Goal: Download file/media

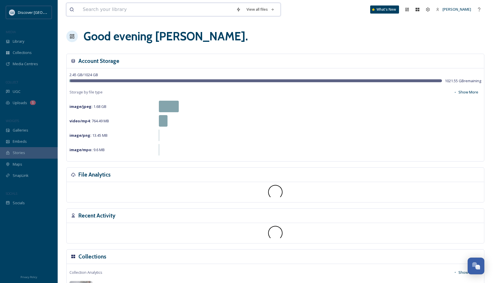
click at [107, 12] on input at bounding box center [156, 9] width 153 height 13
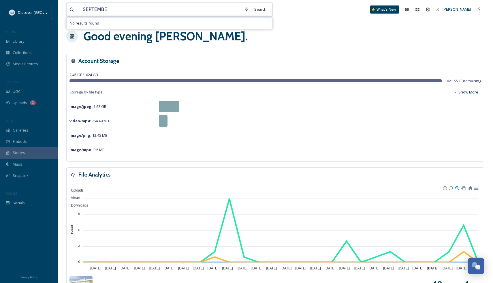
type input "SEPTEMBER"
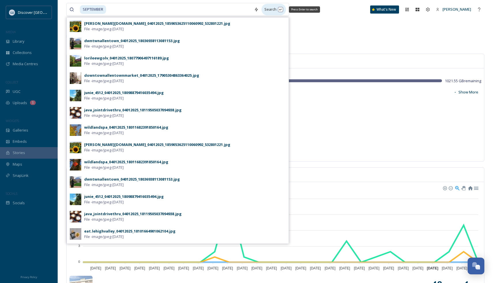
click at [272, 5] on div "Search Press Enter to search" at bounding box center [273, 9] width 24 height 11
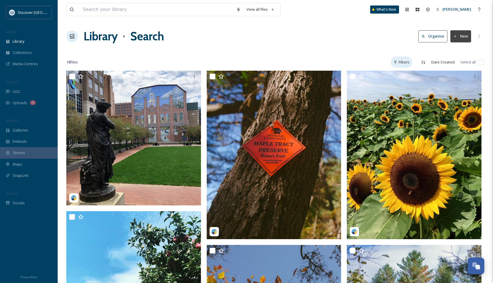
click at [405, 63] on div "Filters" at bounding box center [402, 61] width 22 height 11
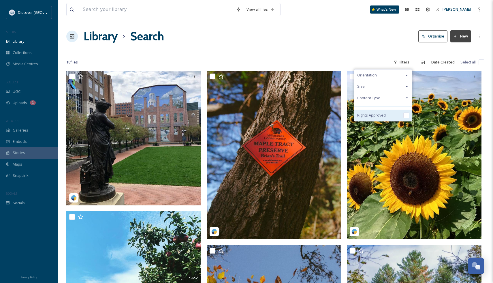
click at [401, 114] on div "Rights Approved" at bounding box center [383, 116] width 58 height 12
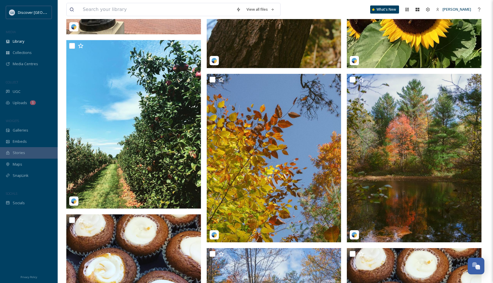
scroll to position [171, 0]
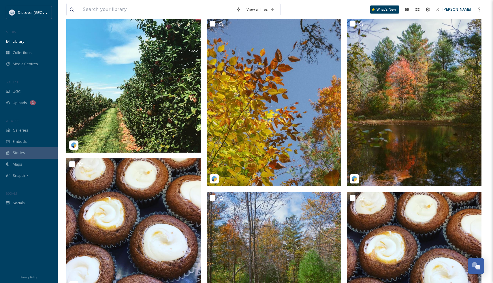
click at [124, 100] on img at bounding box center [133, 68] width 135 height 168
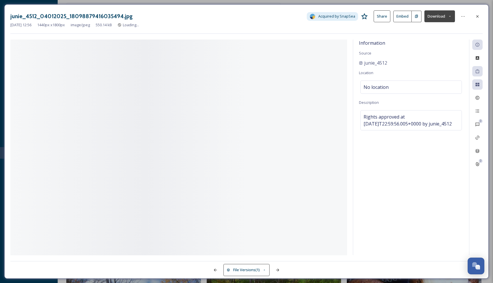
scroll to position [53, 0]
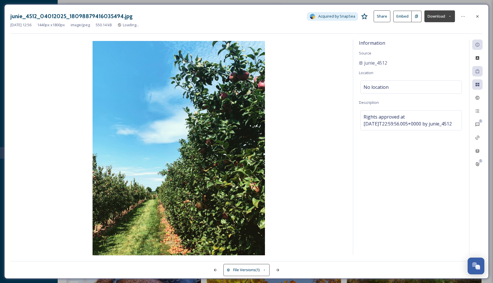
click at [441, 16] on button "Download" at bounding box center [439, 16] width 31 height 12
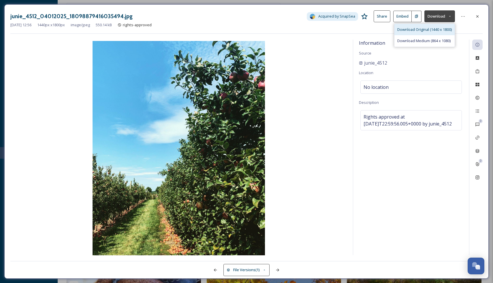
click at [430, 31] on span "Download Original (1440 x 1800)" at bounding box center [424, 29] width 54 height 5
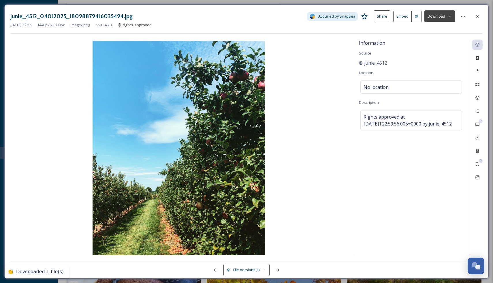
click at [455, 61] on div "junie_4512" at bounding box center [411, 62] width 104 height 7
drag, startPoint x: 401, startPoint y: 62, endPoint x: 357, endPoint y: 62, distance: 43.2
click at [357, 62] on div "Information Source junie_4512 Location No location Description Rights approved …" at bounding box center [411, 146] width 116 height 215
copy span "junie_4512"
click at [477, 20] on div at bounding box center [477, 16] width 10 height 10
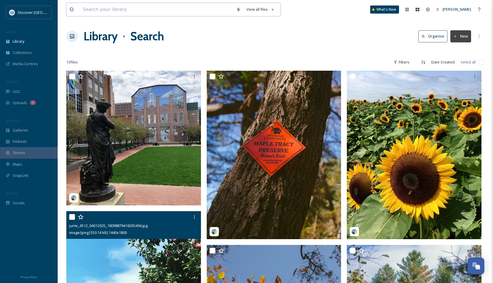
click at [165, 7] on input at bounding box center [156, 9] width 153 height 13
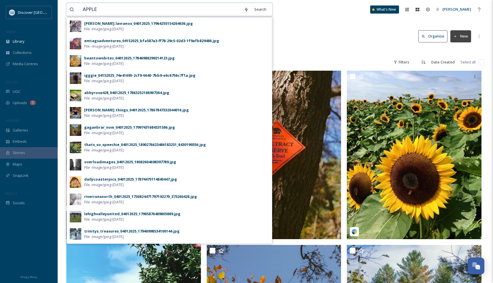
type input "APPLES"
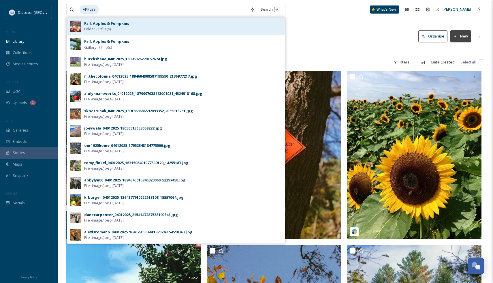
click at [203, 28] on div "Fall: Apples & Pumpkins Folder - 22 file(s)" at bounding box center [183, 26] width 198 height 11
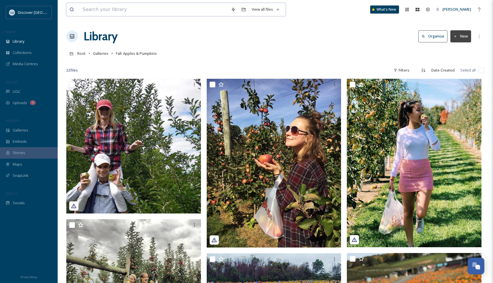
click at [129, 7] on input at bounding box center [154, 9] width 148 height 13
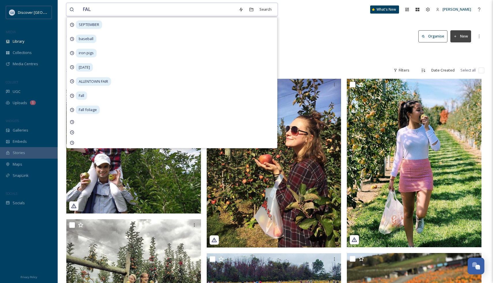
type input "FALL"
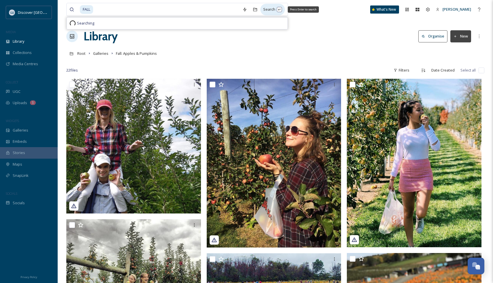
click at [263, 10] on div "Search Press Enter to search" at bounding box center [272, 9] width 24 height 11
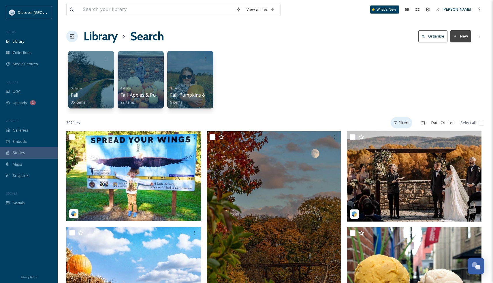
click at [407, 124] on div "Filters" at bounding box center [402, 122] width 22 height 11
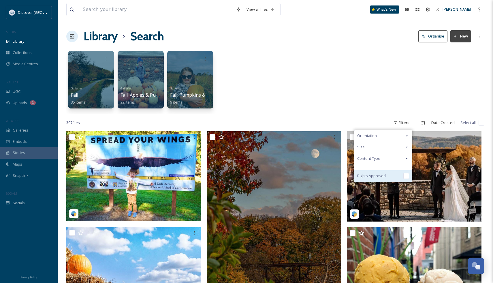
click at [387, 176] on div "Rights Approved" at bounding box center [383, 176] width 58 height 12
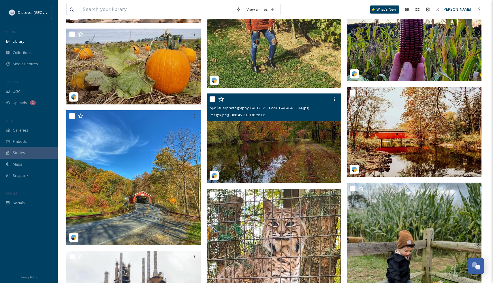
scroll to position [2669, 0]
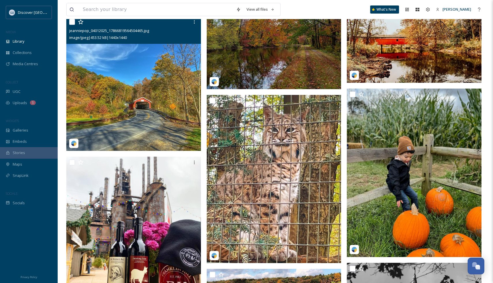
click at [121, 114] on img at bounding box center [133, 83] width 135 height 135
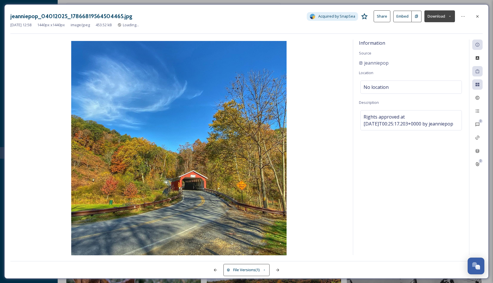
click at [444, 16] on button "Download" at bounding box center [439, 16] width 31 height 12
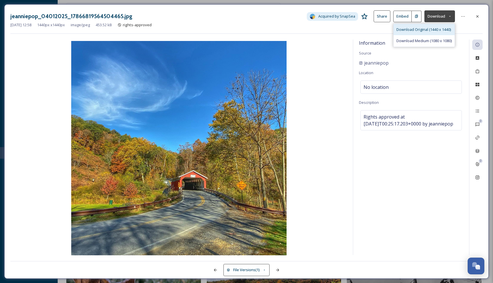
click at [430, 32] on span "Download Original (1440 x 1440)" at bounding box center [423, 29] width 54 height 5
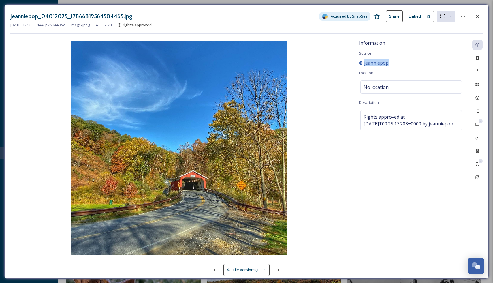
drag, startPoint x: 406, startPoint y: 61, endPoint x: 364, endPoint y: 65, distance: 42.2
click at [364, 65] on div "jeanniepop" at bounding box center [411, 62] width 104 height 7
copy span "jeanniepop"
click at [480, 18] on div at bounding box center [477, 16] width 10 height 10
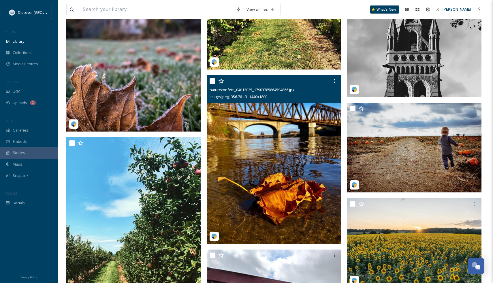
scroll to position [2875, 0]
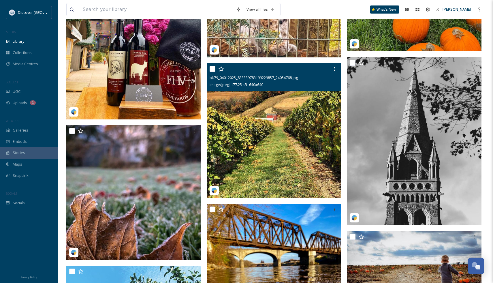
click at [273, 168] on img at bounding box center [274, 130] width 135 height 135
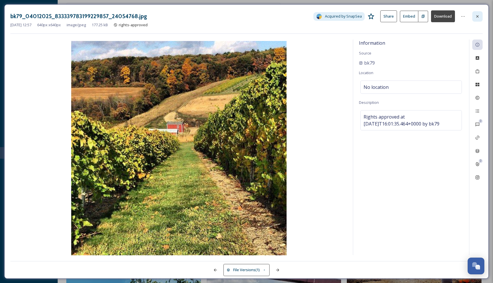
click at [477, 18] on icon at bounding box center [477, 16] width 5 height 5
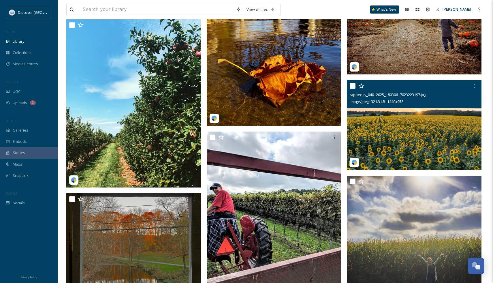
scroll to position [3121, 0]
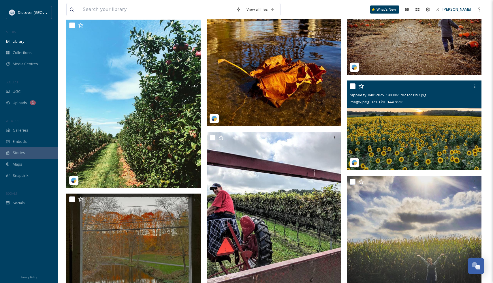
click at [389, 157] on img at bounding box center [414, 125] width 135 height 90
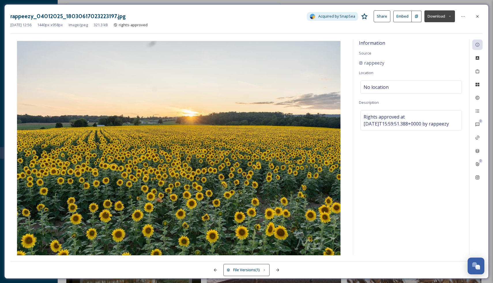
click at [440, 16] on button "Download" at bounding box center [439, 16] width 31 height 12
click at [433, 27] on span "Download Original (1440 x 958)" at bounding box center [424, 29] width 52 height 5
